Goal: Task Accomplishment & Management: Use online tool/utility

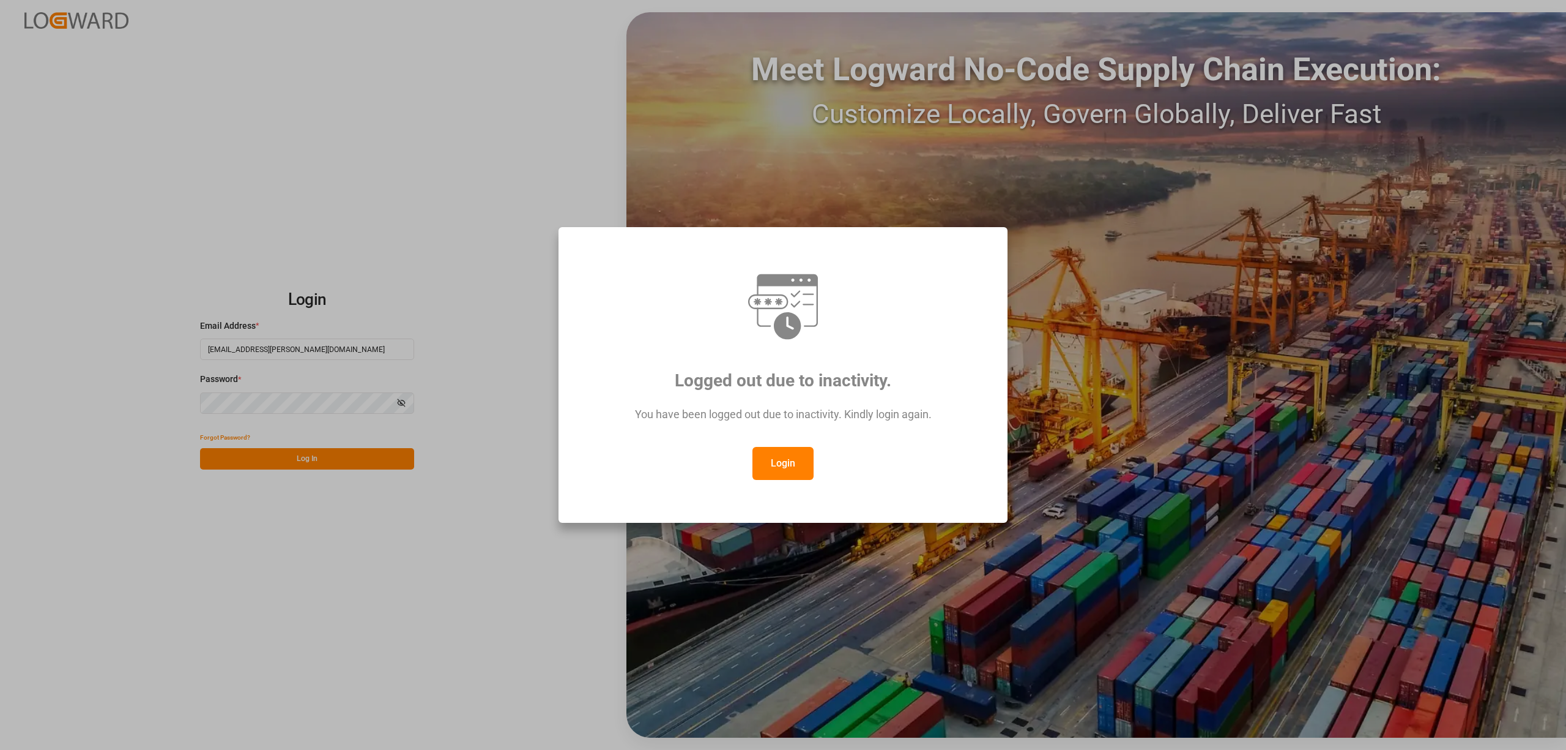
click at [786, 463] on button "Login" at bounding box center [783, 463] width 61 height 33
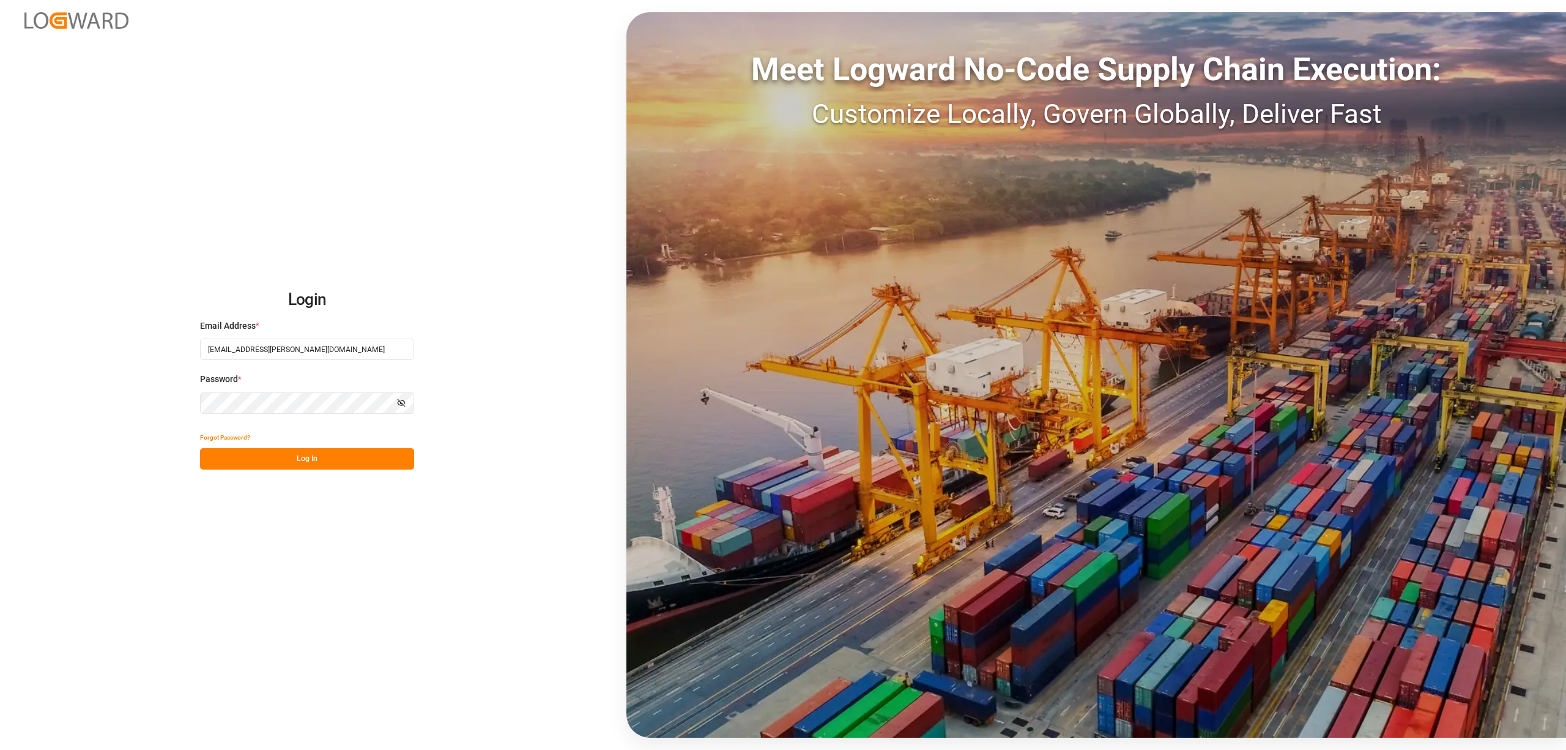
click at [377, 475] on div "Login Email Address * [EMAIL_ADDRESS][PERSON_NAME][DOMAIN_NAME] Password * Show…" at bounding box center [783, 375] width 1566 height 750
click at [384, 452] on button "Log In" at bounding box center [307, 458] width 214 height 21
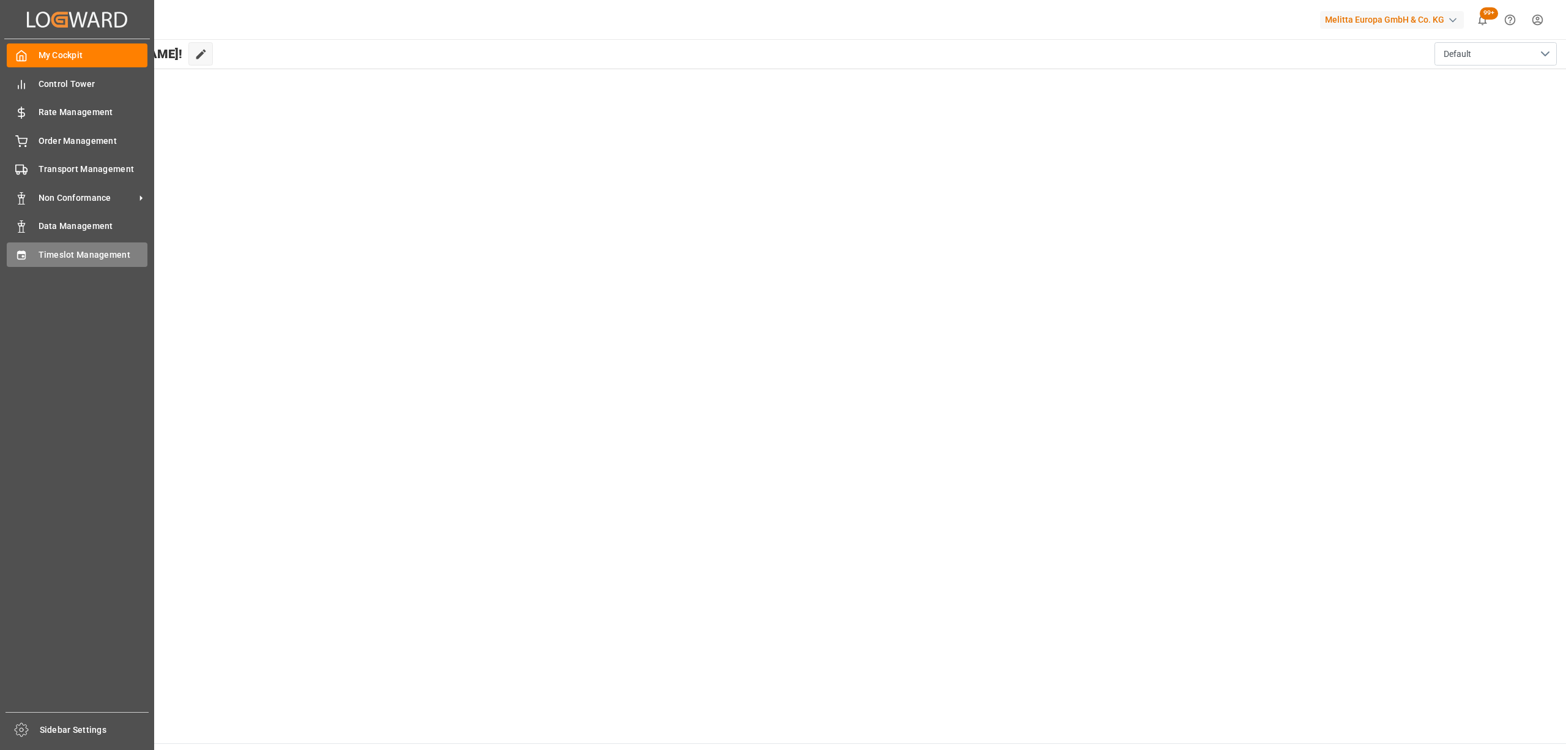
click at [40, 256] on span "Timeslot Management" at bounding box center [94, 254] width 110 height 13
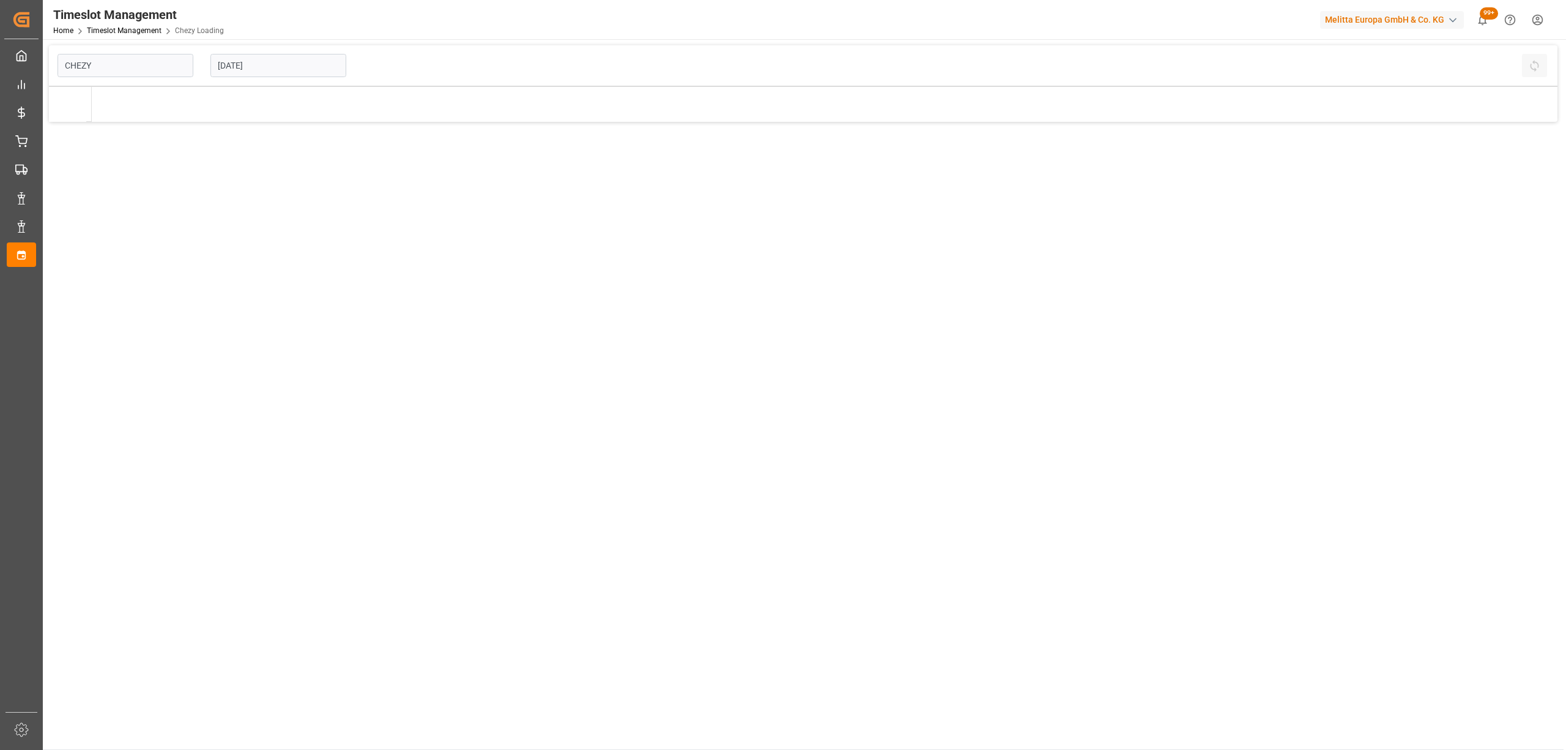
type input "Chezy Loading"
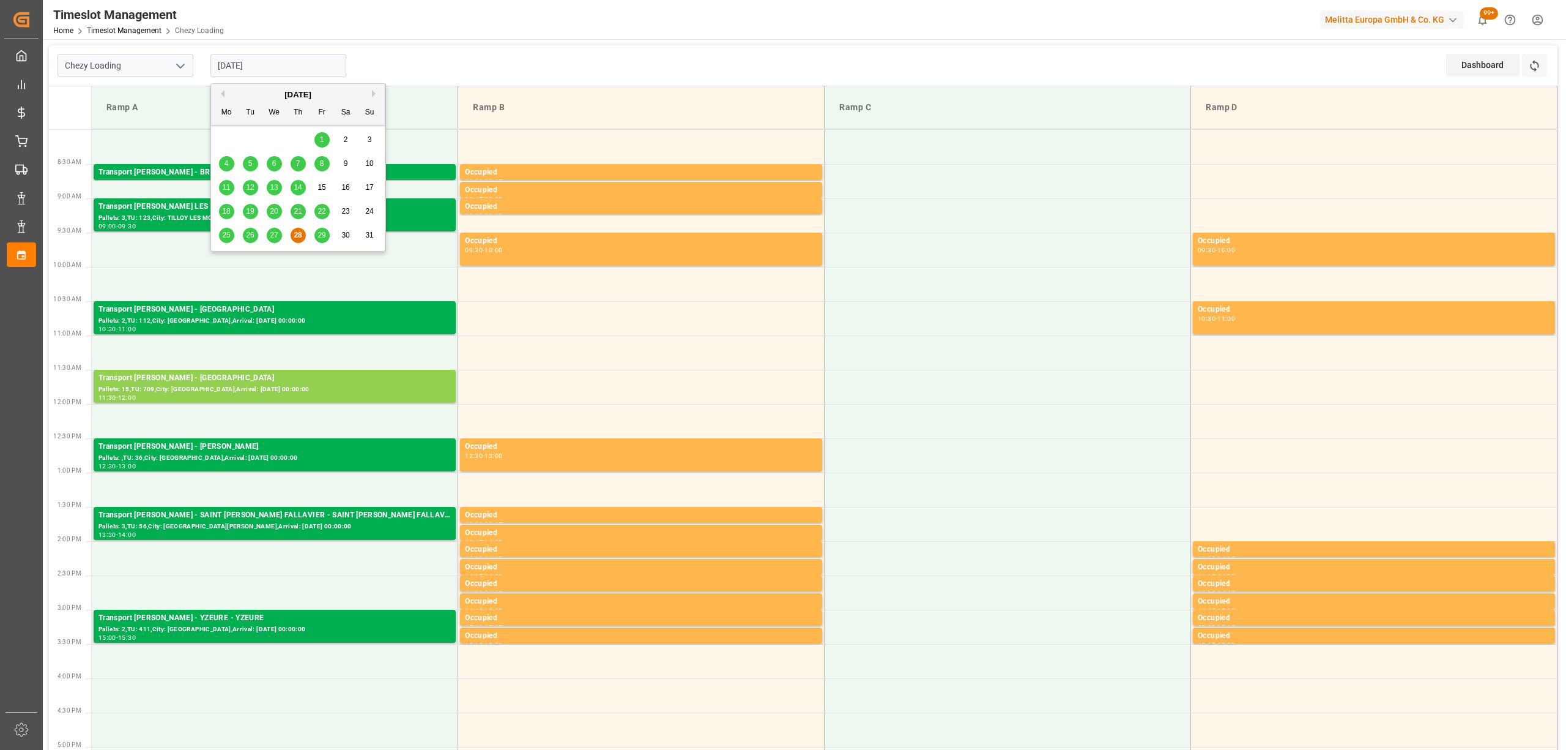
click at [256, 59] on input "[DATE]" at bounding box center [278, 65] width 136 height 23
click at [177, 384] on div "Pallets: 15,TU: 709,City: [GEOGRAPHIC_DATA],Arrival: [DATE] 00:00:00" at bounding box center [275, 389] width 352 height 10
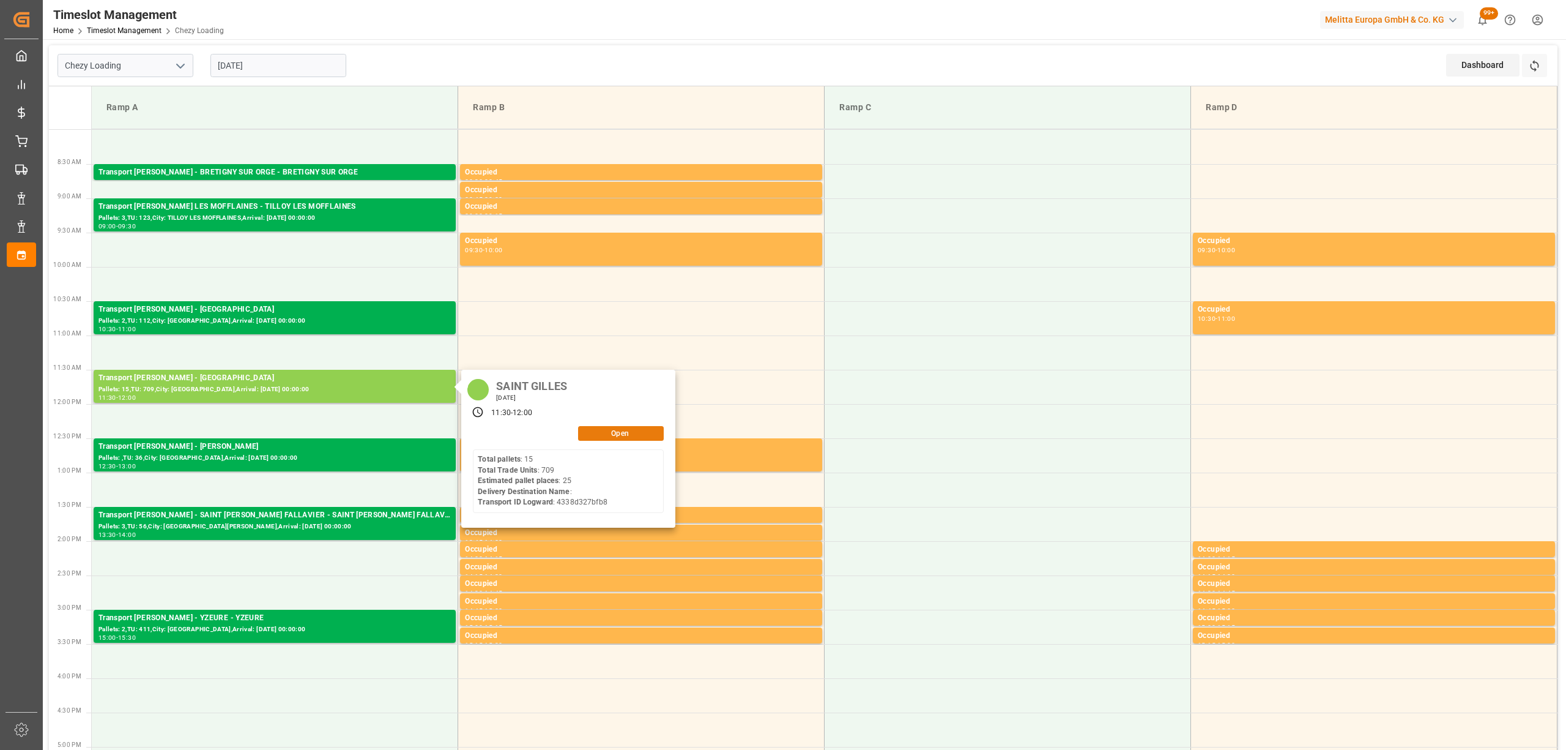
click at [586, 427] on button "Open" at bounding box center [621, 433] width 86 height 15
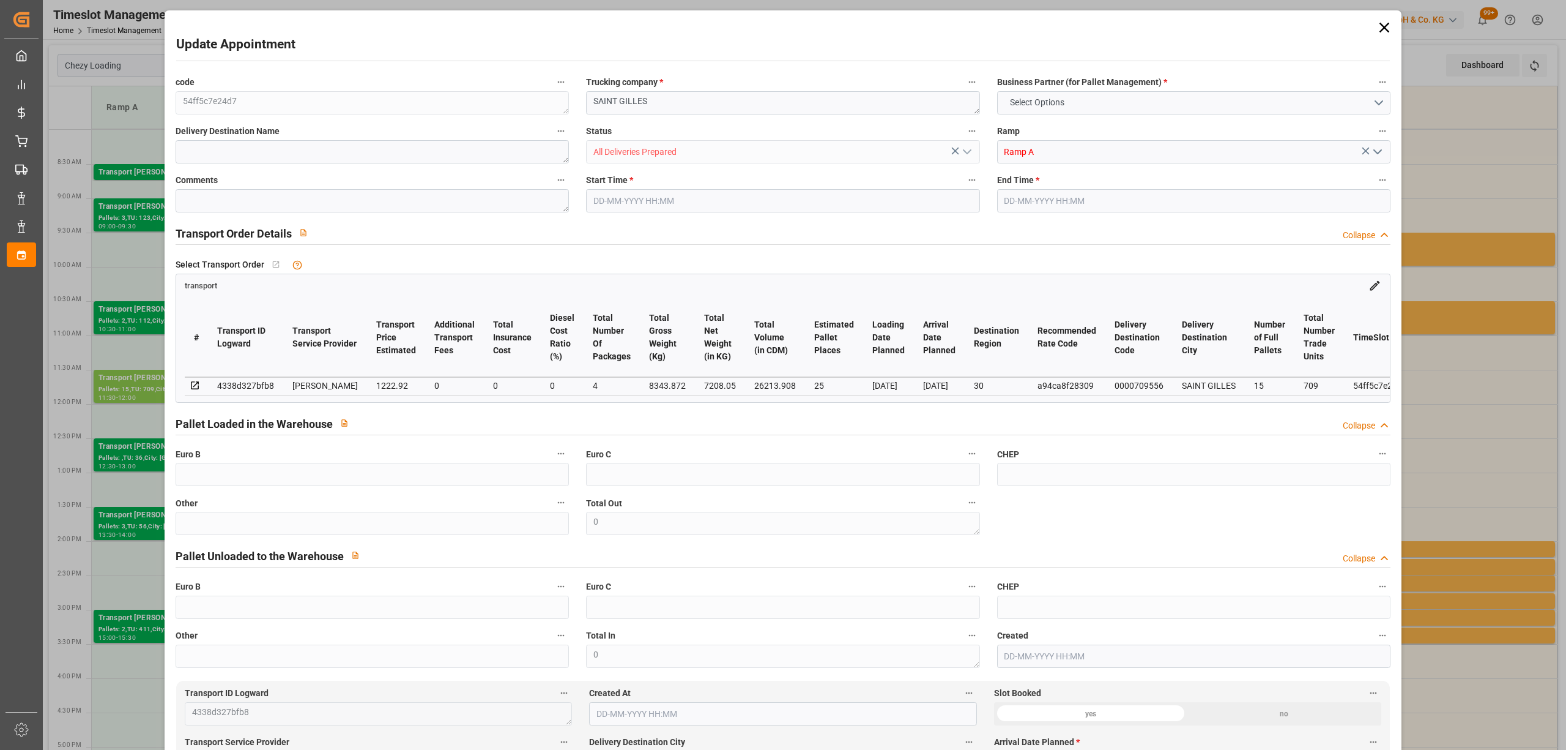
type input "25"
type input "1222.92"
type input "0"
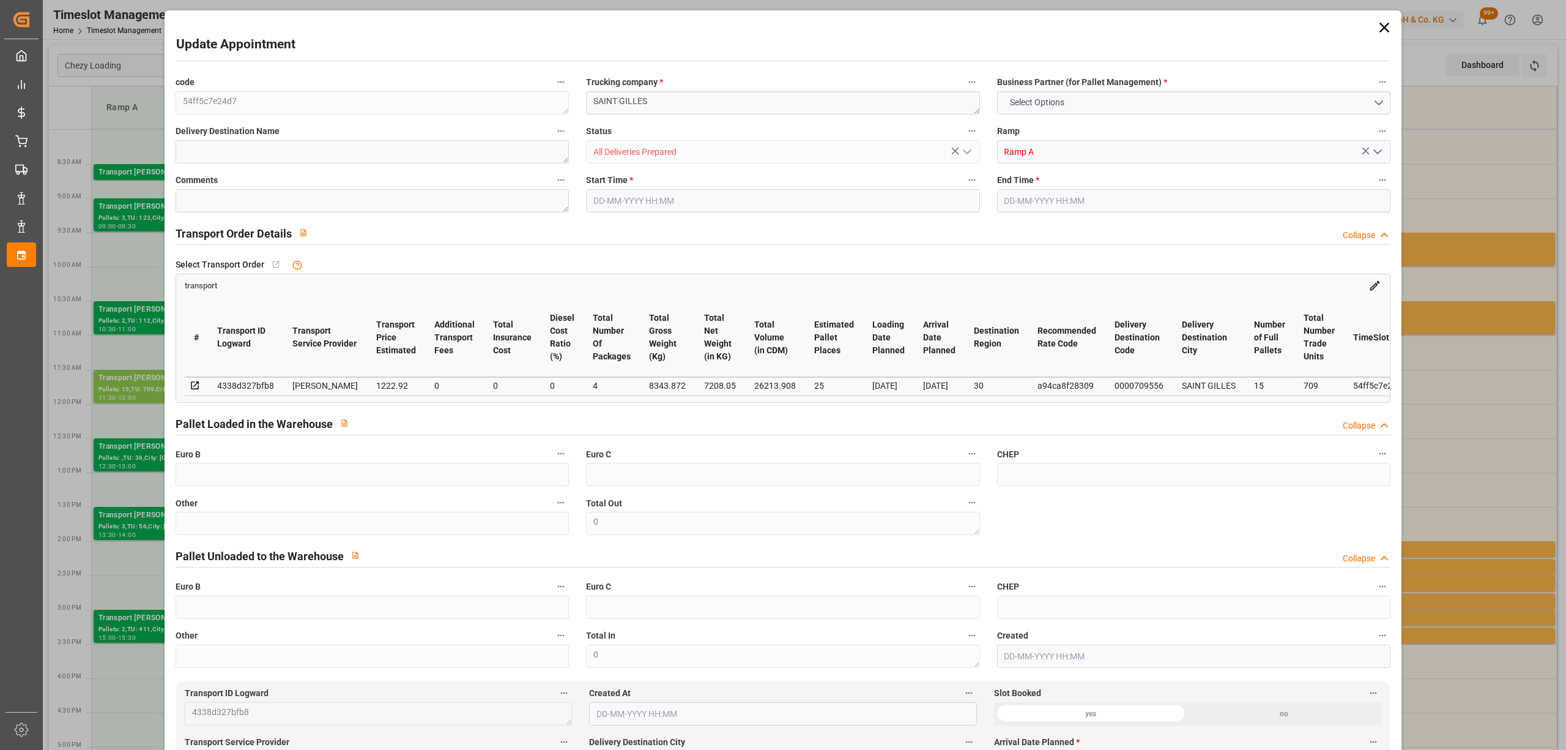
type input "1173.3917"
type input "-49.5283"
type input "4"
type input "7208.05"
type input "9442.405"
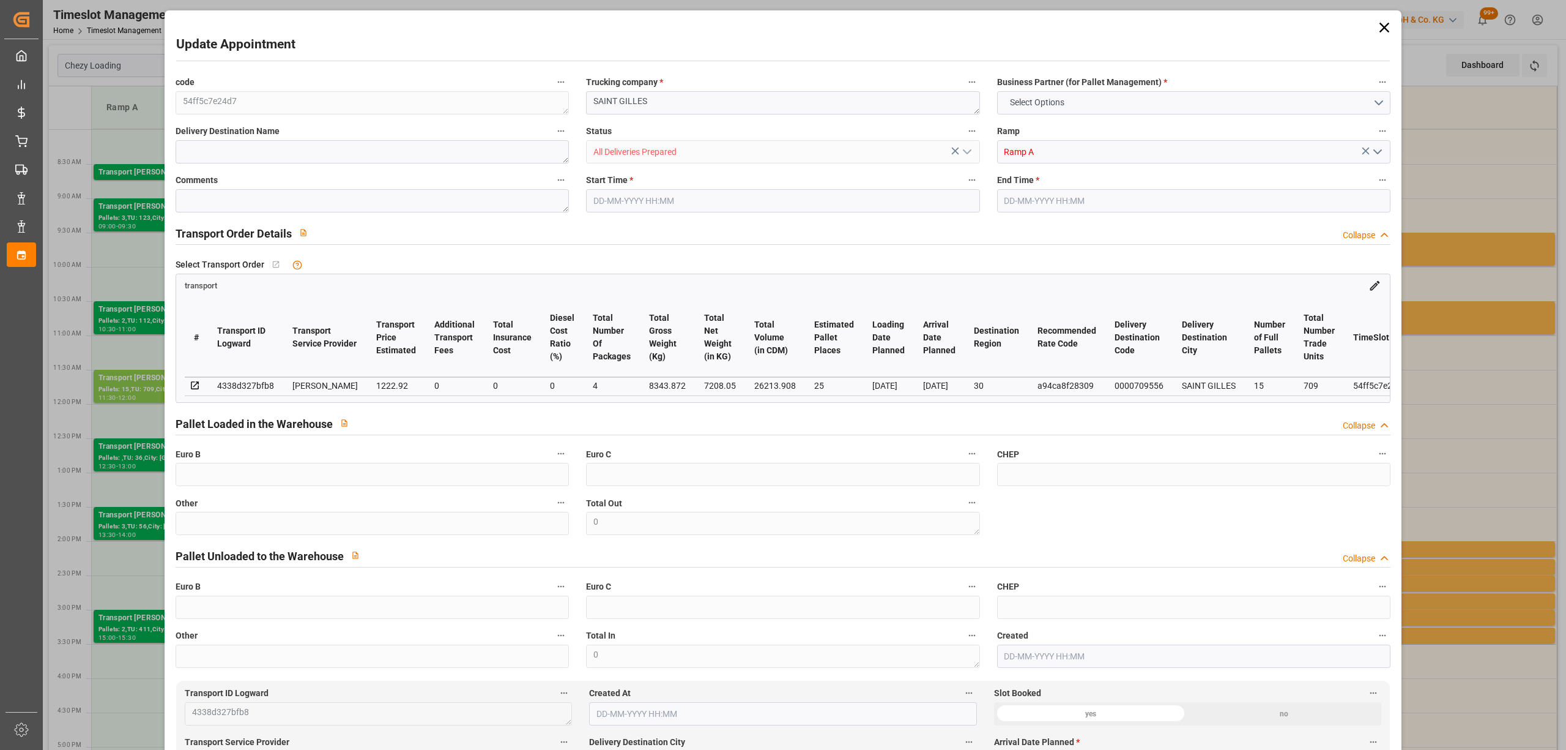
type input "26213.908"
type input "30"
type input "15"
type input "709"
type input "30"
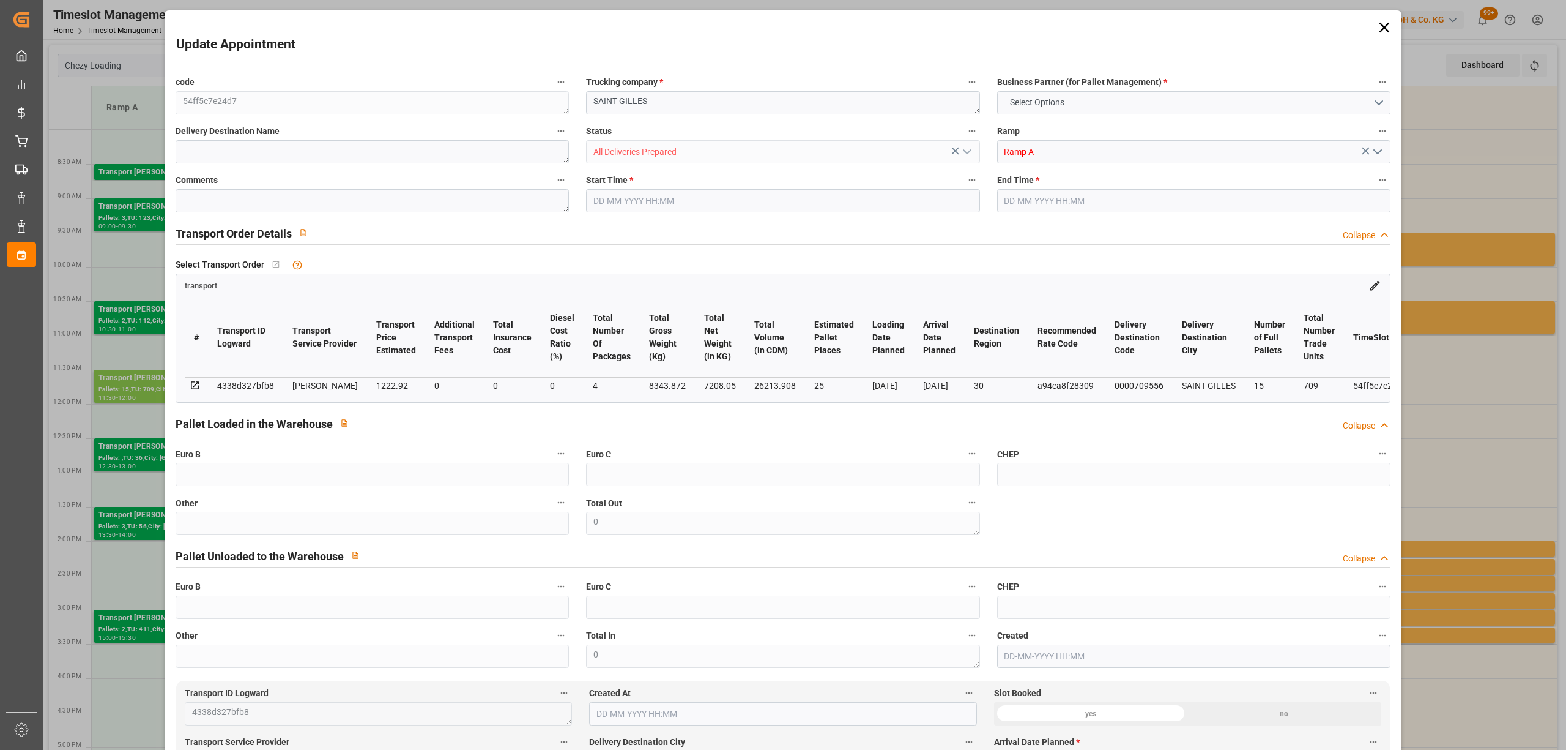
type input "101"
type input "8343.872"
type input "0"
type input "4710.8598"
type input "0"
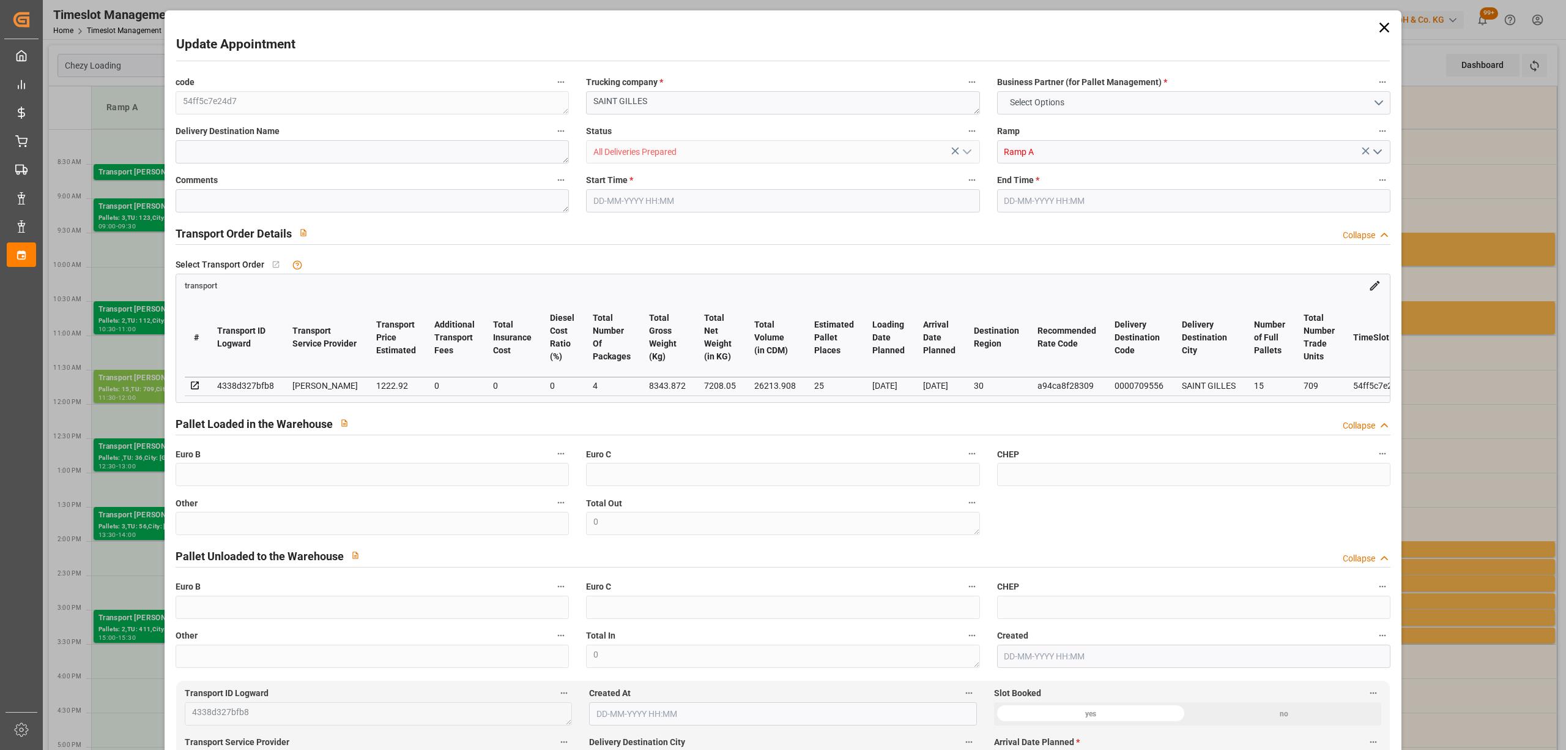
type input "0"
type input "21"
type input "35"
type input "[DATE] 11:30"
type input "[DATE] 12:00"
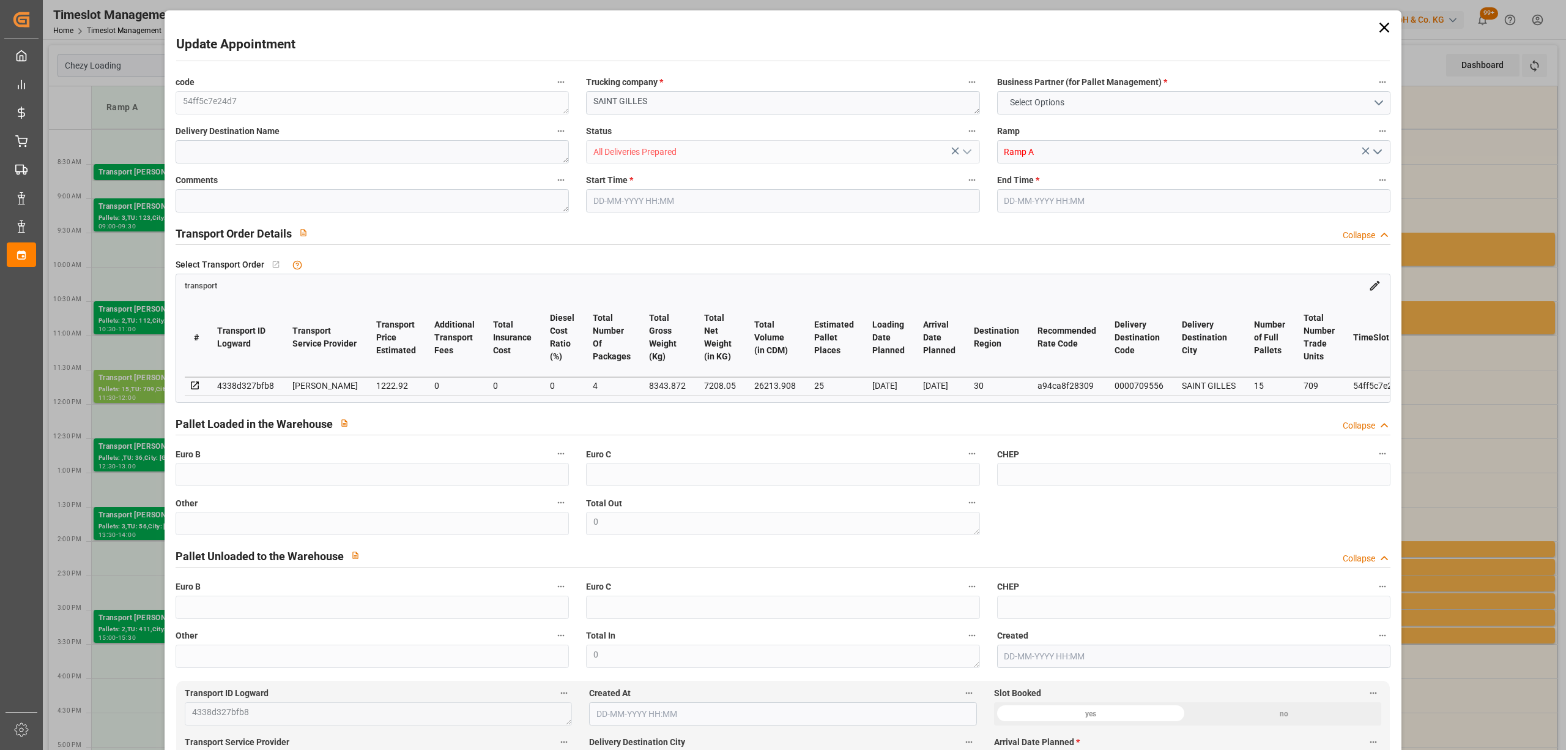
type input "[DATE] 13:50"
type input "[DATE] 11:37"
type input "[DATE]"
click at [589, 103] on textarea "SAINT GILLES" at bounding box center [782, 102] width 393 height 23
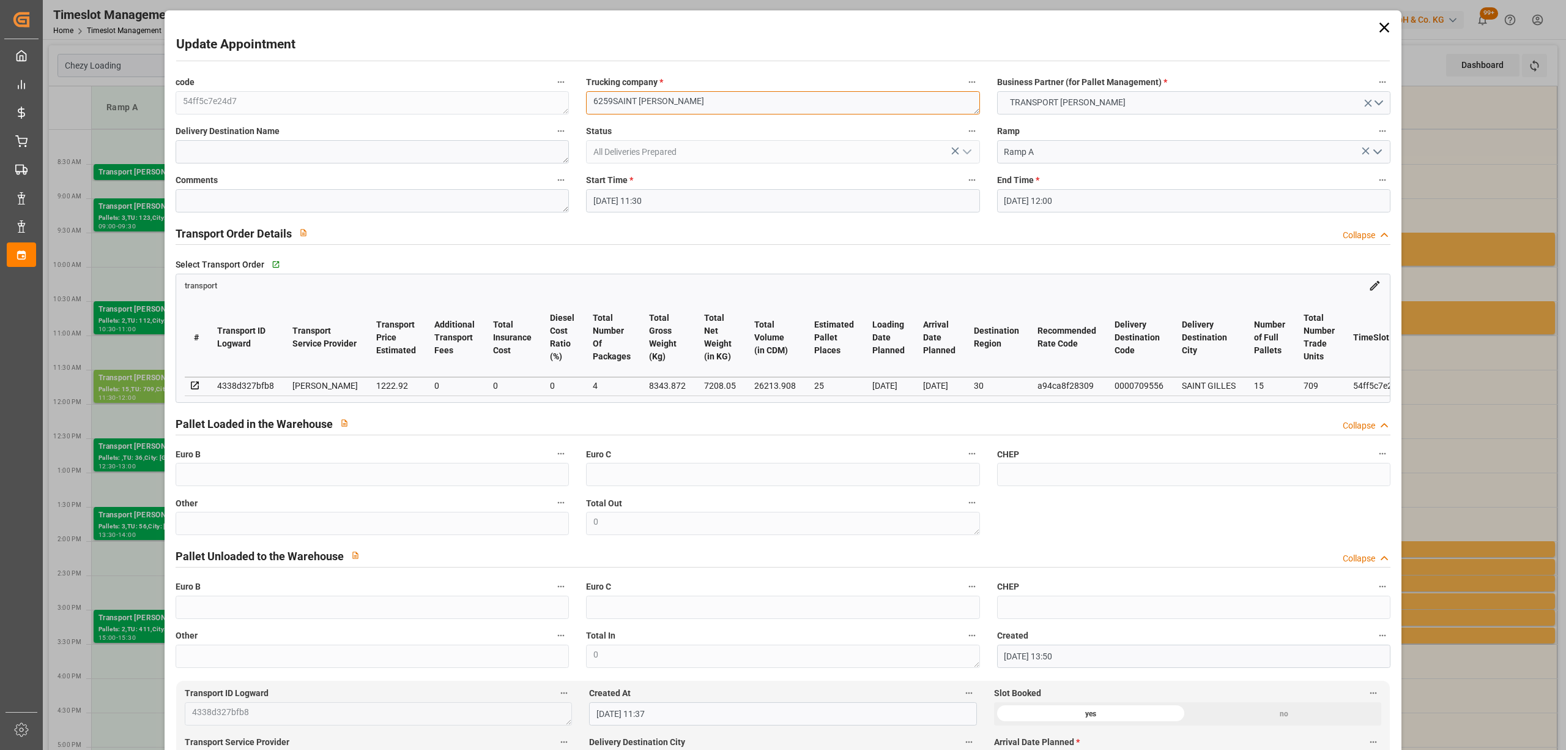
type textarea "6259 [GEOGRAPHIC_DATA]"
